Goal: Task Accomplishment & Management: Manage account settings

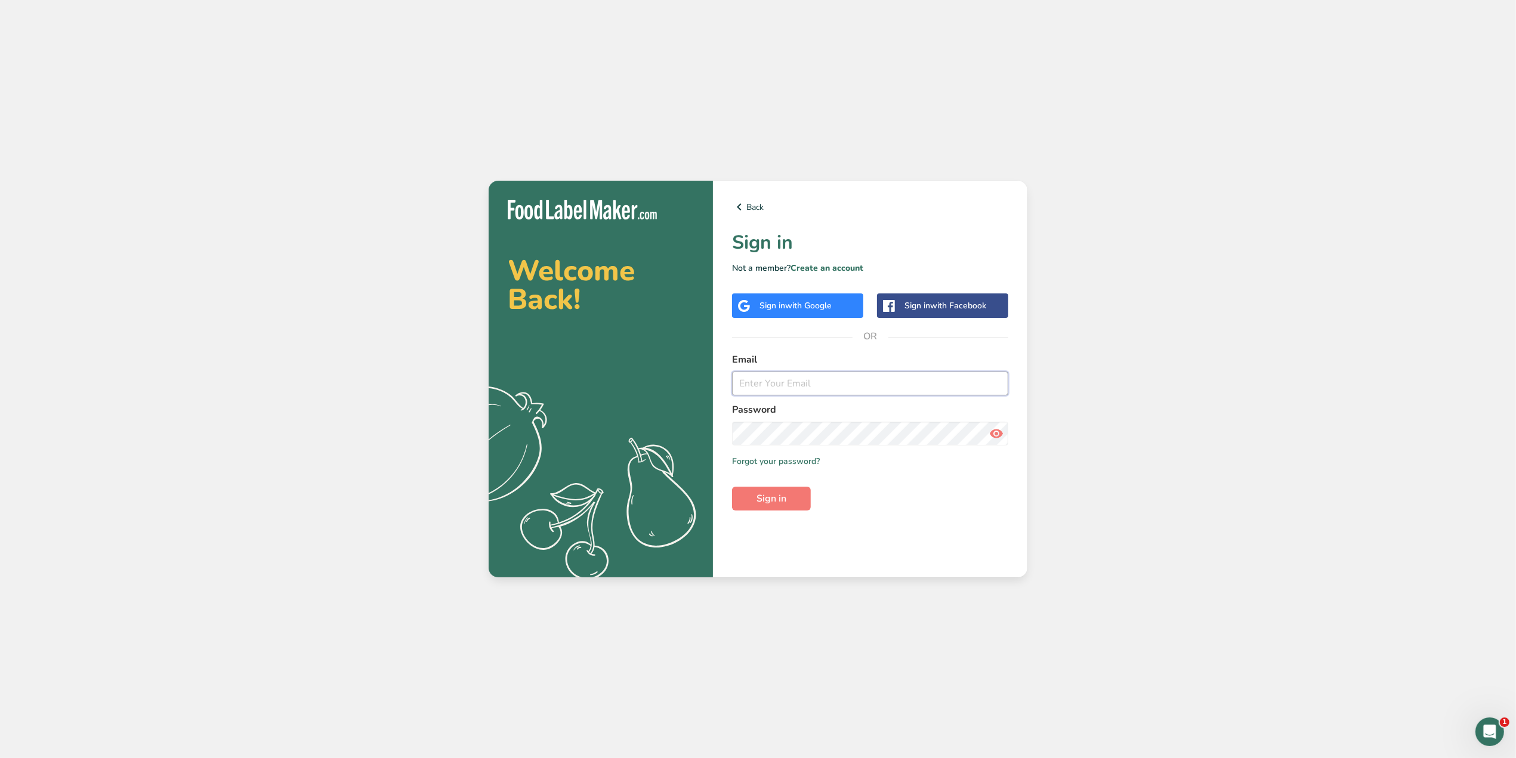
click at [816, 394] on input "email" at bounding box center [870, 384] width 276 height 24
click at [832, 43] on div "Welcome Back! .a{fill:#f5f3ed;} Back Sign in Not a member? Create an account Si…" at bounding box center [758, 379] width 1516 height 758
drag, startPoint x: 815, startPoint y: 365, endPoint x: 816, endPoint y: 374, distance: 9.0
click at [815, 365] on label "Email" at bounding box center [870, 360] width 276 height 14
click at [815, 382] on input "email" at bounding box center [870, 384] width 276 height 24
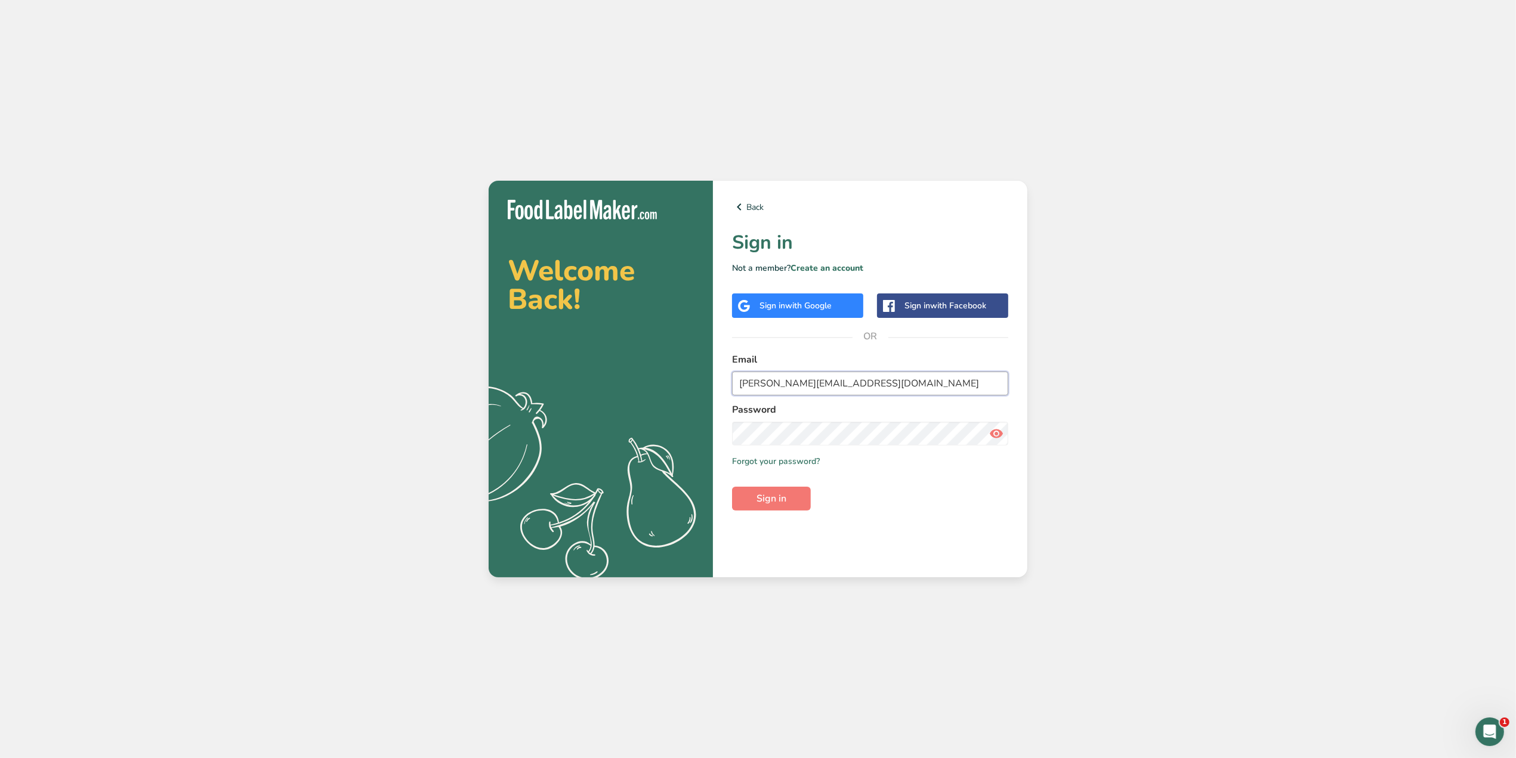
type input "[PERSON_NAME][EMAIL_ADDRESS][DOMAIN_NAME]"
click at [785, 497] on span "Sign in" at bounding box center [772, 499] width 30 height 14
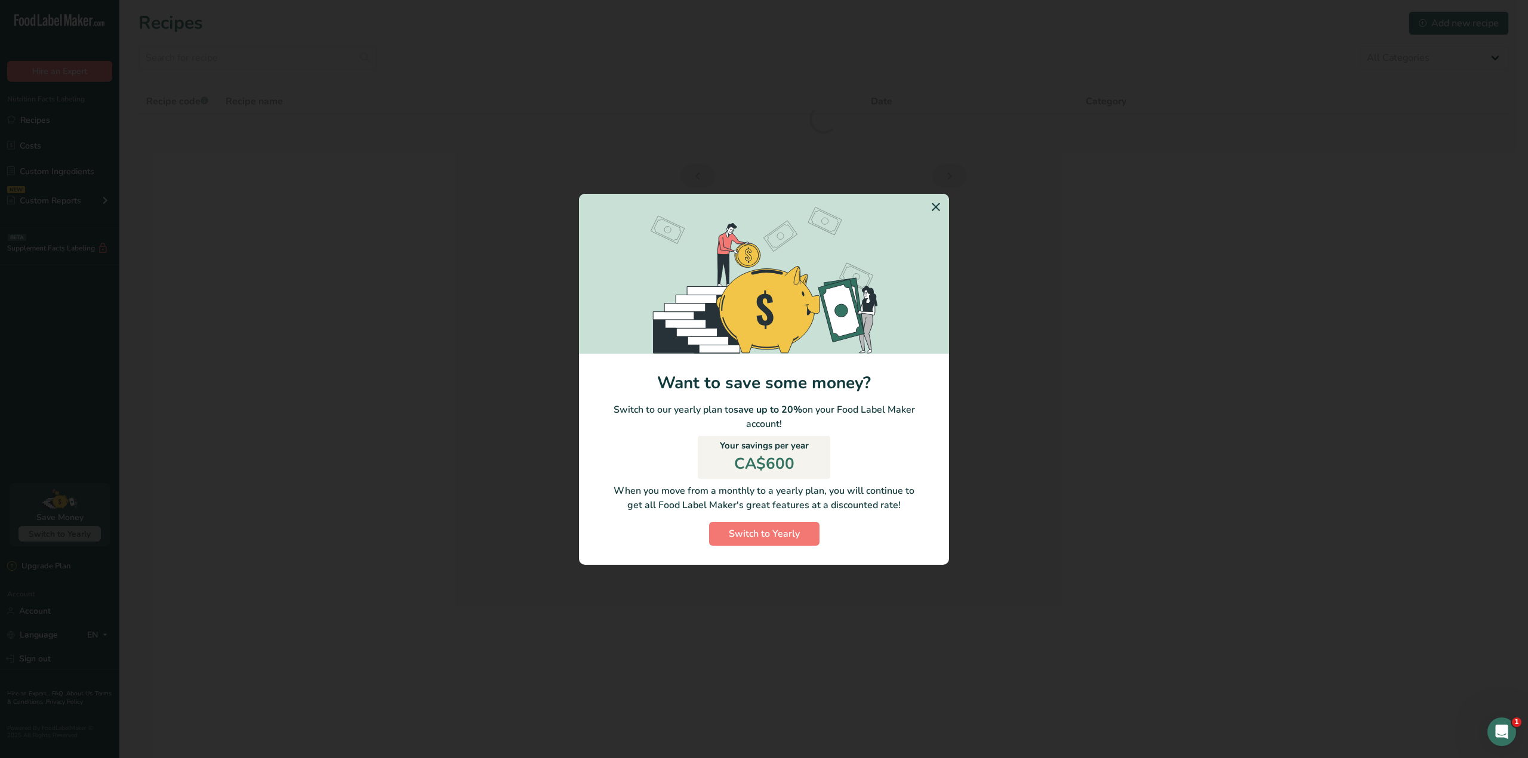
click at [934, 204] on icon "Switch to Yearly Modal" at bounding box center [935, 206] width 14 height 21
